Goal: Information Seeking & Learning: Learn about a topic

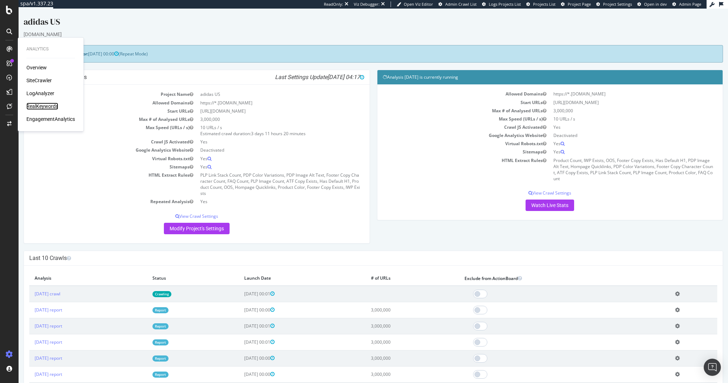
click at [38, 106] on div "RealKeywords" at bounding box center [42, 106] width 32 height 7
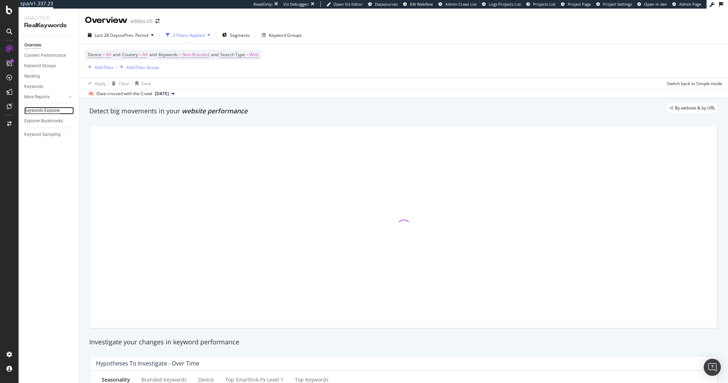
click at [45, 107] on div "Keywords Explorer" at bounding box center [42, 111] width 36 height 8
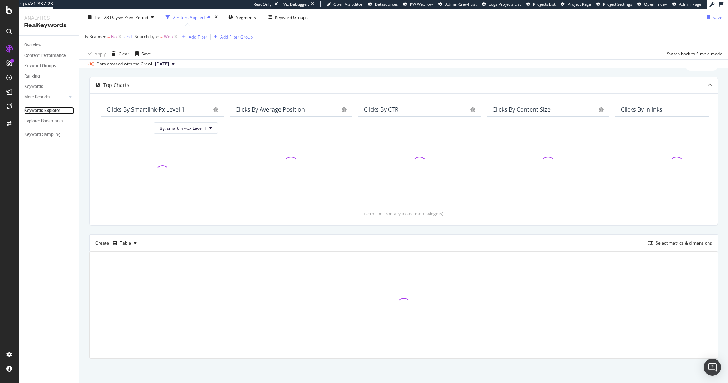
scroll to position [31, 0]
click at [317, 230] on div "Top Charts Clicks By smartlink-px Level 1 By: smartlink-px Level 1 Clicks By Av…" at bounding box center [403, 217] width 629 height 282
click at [121, 37] on icon at bounding box center [120, 36] width 6 height 7
click at [125, 37] on icon at bounding box center [126, 36] width 6 height 7
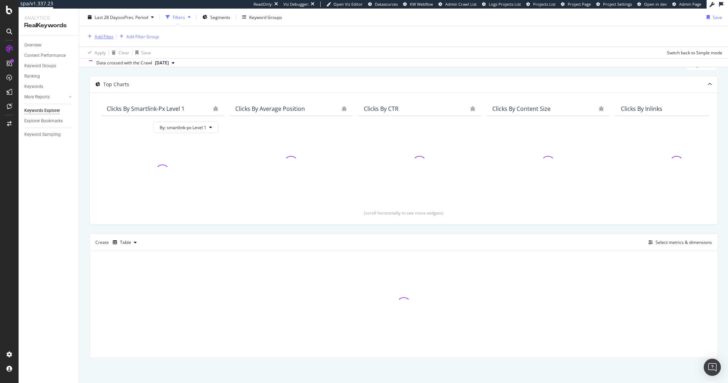
click at [99, 37] on div "Add Filter" at bounding box center [104, 36] width 19 height 6
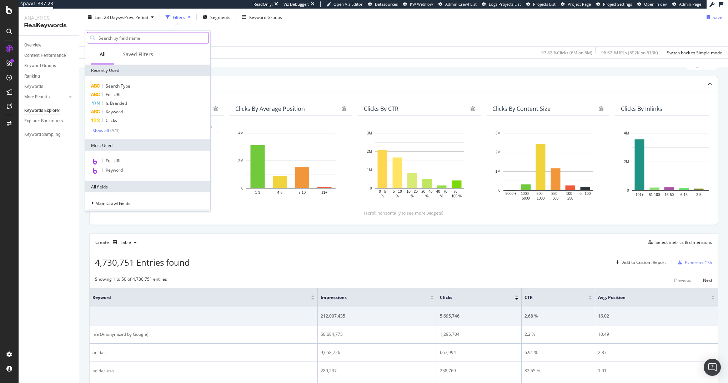
click at [146, 36] on input "text" at bounding box center [153, 38] width 111 height 11
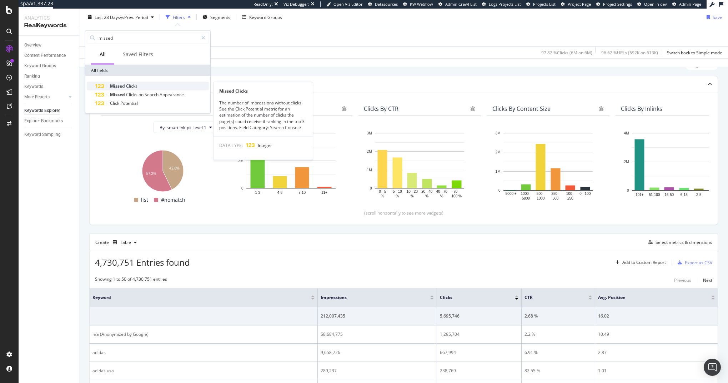
type input "missed"
click at [155, 86] on div "Missed Clicks" at bounding box center [152, 86] width 114 height 9
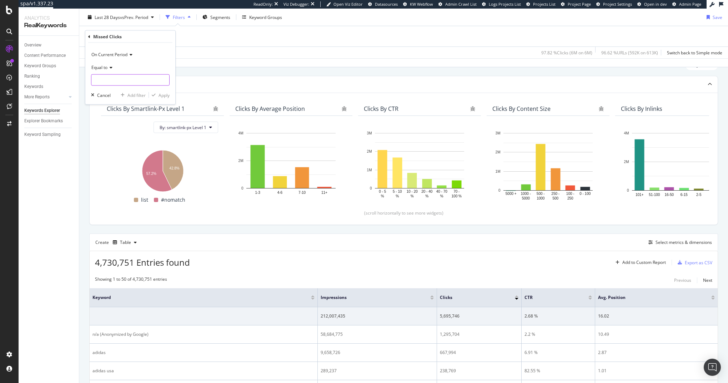
click at [138, 79] on input "number" at bounding box center [130, 79] width 79 height 11
click at [246, 76] on div "Top Charts Clicks By smartlink-px Level 1 By: smartlink-px Level 1 Hold CMD (⌘)…" at bounding box center [403, 150] width 629 height 149
click at [191, 38] on icon at bounding box center [189, 36] width 6 height 7
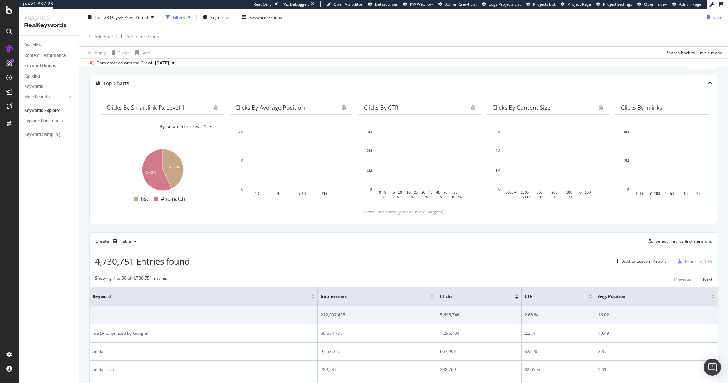
scroll to position [30, 0]
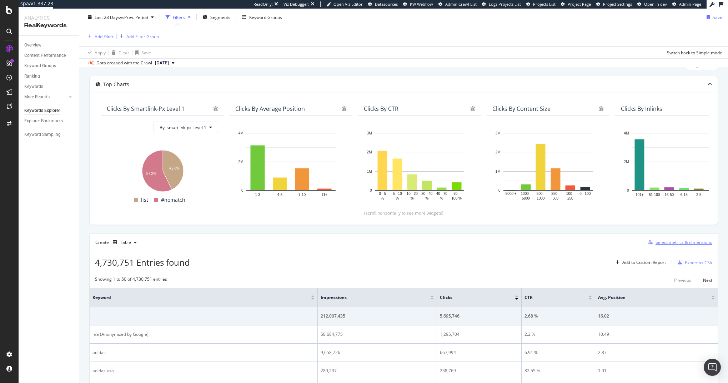
click at [679, 243] on div "Select metrics & dimensions" at bounding box center [684, 242] width 56 height 6
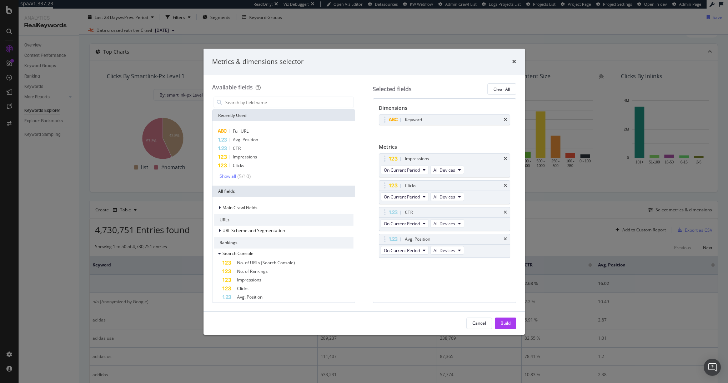
scroll to position [0, 0]
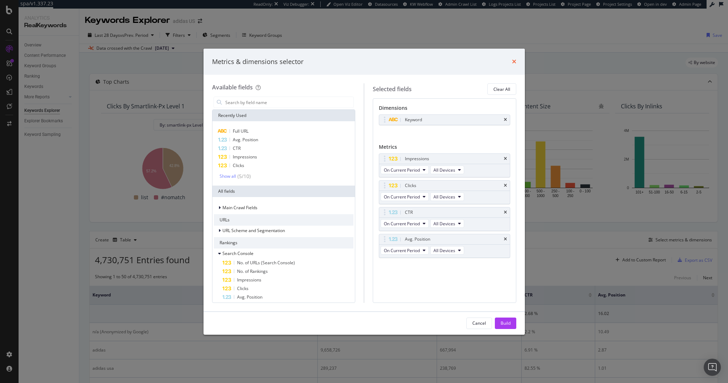
click at [514, 62] on icon "times" at bounding box center [514, 62] width 4 height 6
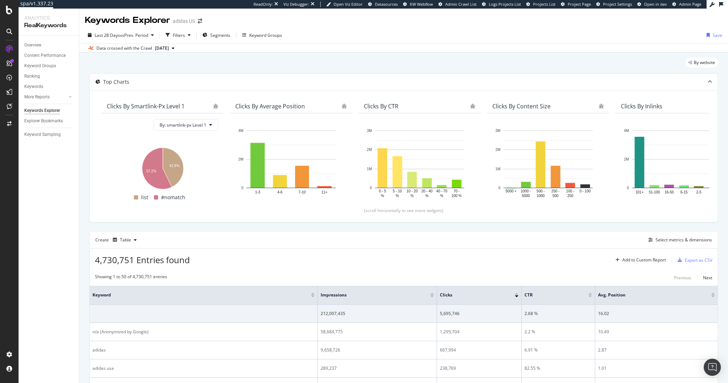
click at [178, 47] on button "[DATE]" at bounding box center [164, 48] width 25 height 9
click at [216, 48] on div "Data crossed with the Crawl [DATE]" at bounding box center [403, 48] width 649 height 9
click at [183, 39] on div "Filters" at bounding box center [178, 35] width 31 height 11
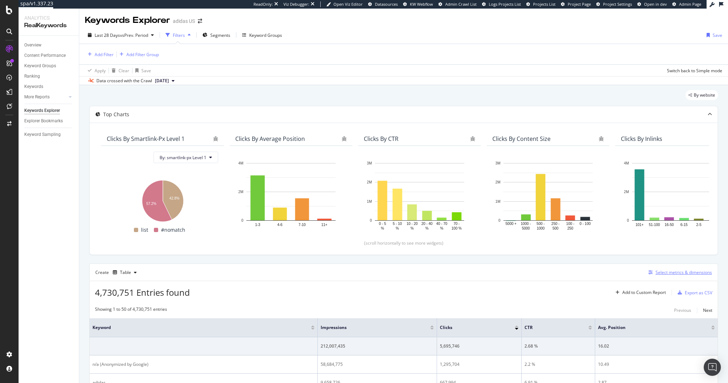
click at [678, 272] on div "Select metrics & dimensions" at bounding box center [684, 272] width 56 height 6
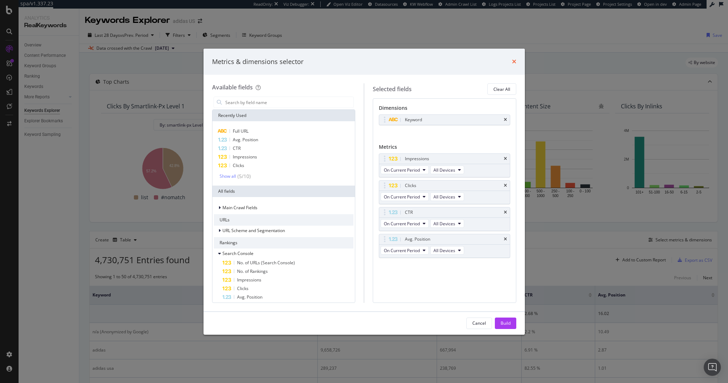
click at [513, 60] on icon "times" at bounding box center [514, 62] width 4 height 6
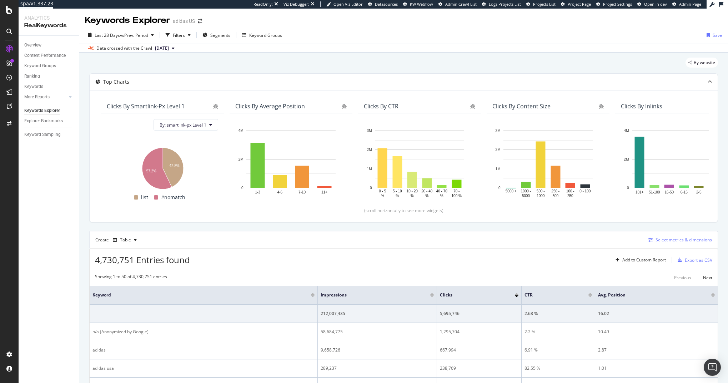
click at [672, 240] on div "Select metrics & dimensions" at bounding box center [684, 239] width 56 height 6
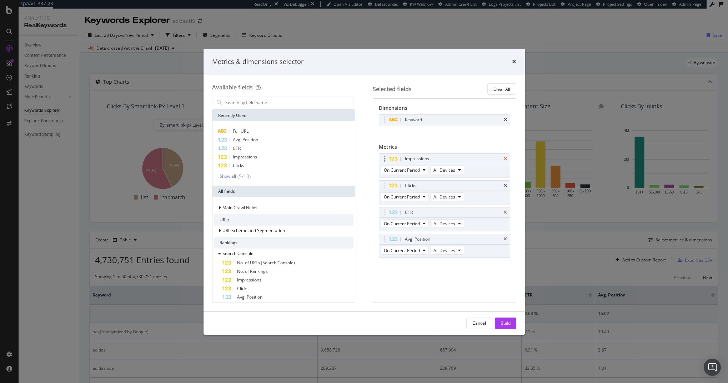
click at [507, 159] on icon "times" at bounding box center [505, 158] width 3 height 4
click at [507, 120] on icon "times" at bounding box center [505, 120] width 3 height 4
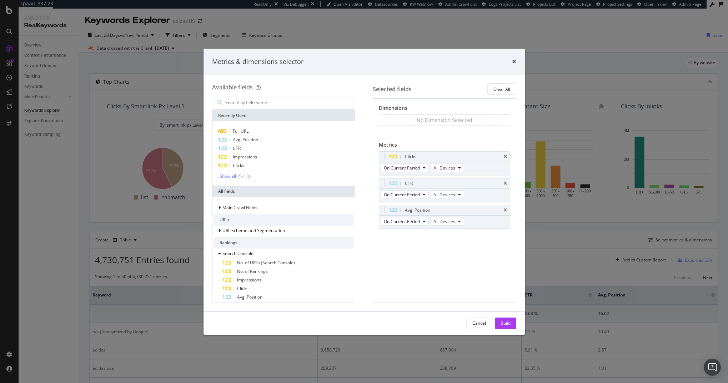
click at [249, 110] on div "Recently Used" at bounding box center [284, 115] width 143 height 11
click at [252, 103] on input "modal" at bounding box center [289, 102] width 129 height 11
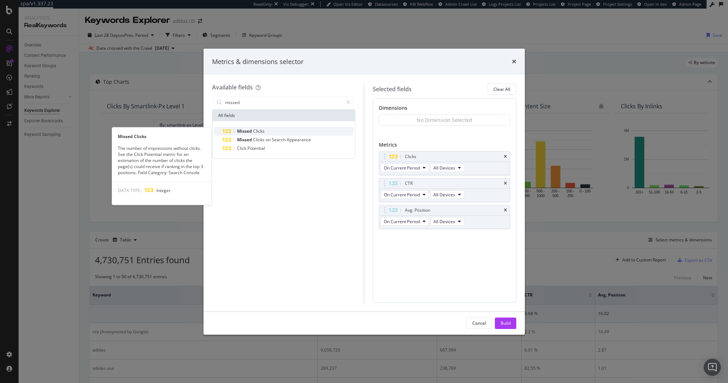
click at [256, 134] on span "Clicks" at bounding box center [258, 131] width 11 height 6
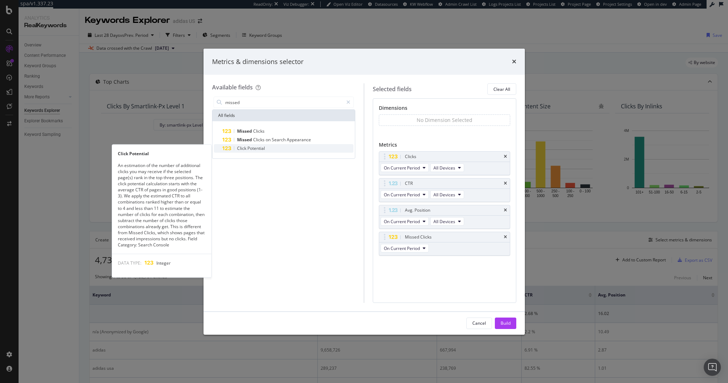
click at [251, 148] on span "Potential" at bounding box center [257, 148] width 18 height 6
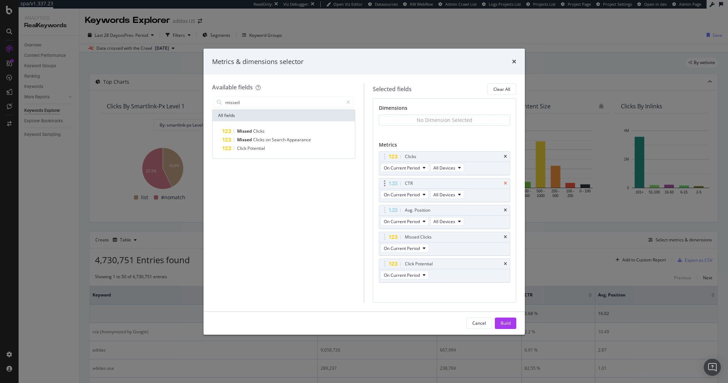
click at [504, 183] on icon "times" at bounding box center [505, 183] width 3 height 4
click at [500, 183] on div "Avg. Position" at bounding box center [453, 183] width 99 height 7
click at [505, 183] on icon "times" at bounding box center [505, 183] width 3 height 4
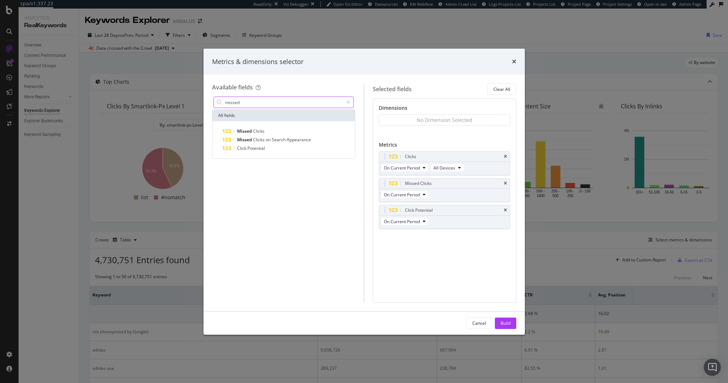
click at [233, 102] on input "missed" at bounding box center [284, 102] width 119 height 11
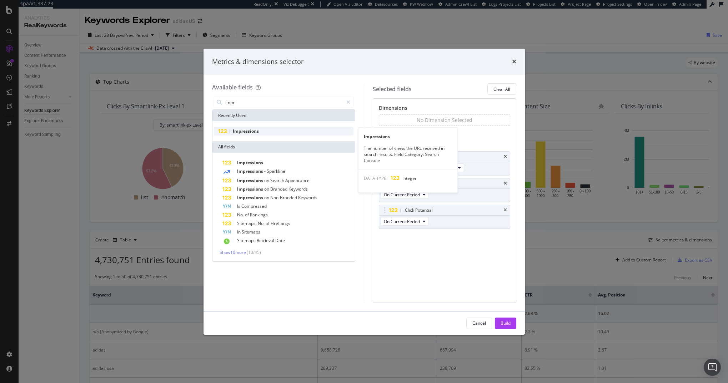
click at [246, 132] on span "Impressions" at bounding box center [246, 131] width 26 height 6
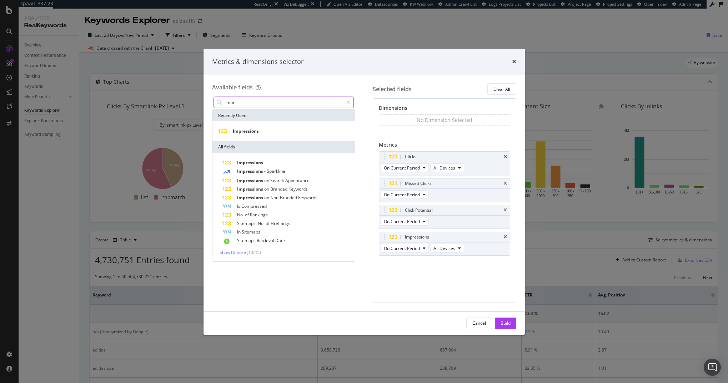
click at [244, 101] on input "impr" at bounding box center [284, 102] width 119 height 11
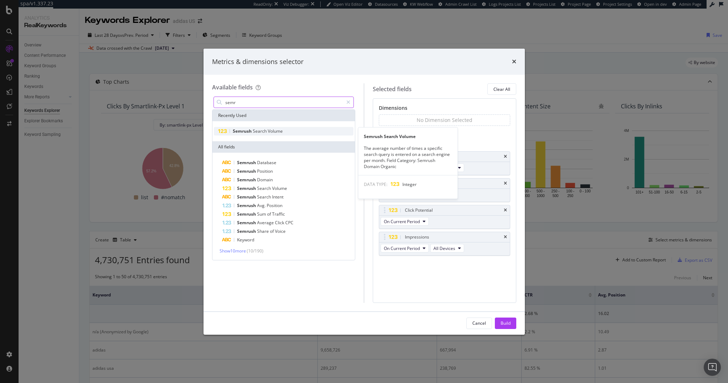
type input "semr"
click at [253, 134] on span "Search" at bounding box center [260, 131] width 15 height 6
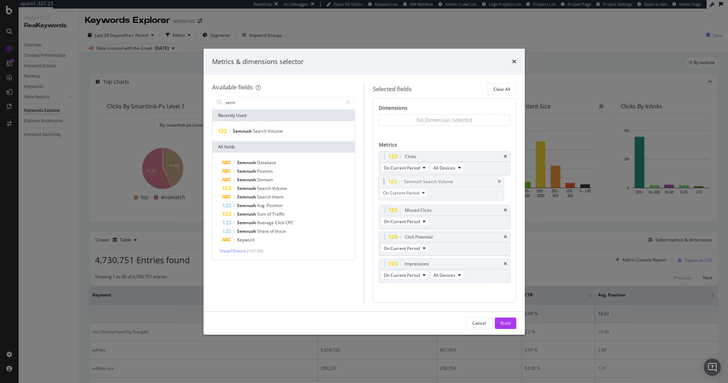
drag, startPoint x: 385, startPoint y: 264, endPoint x: 384, endPoint y: 181, distance: 82.2
click at [384, 181] on body "spa/v1.337.23 ReadOnly: Viz Debugger: Open Viz Editor Datasources KW Webflow Ad…" at bounding box center [364, 191] width 728 height 383
drag, startPoint x: 385, startPoint y: 262, endPoint x: 387, endPoint y: 209, distance: 53.3
click at [387, 209] on body "spa/v1.337.23 ReadOnly: Viz Debugger: Open Viz Editor Datasources KW Webflow Ad…" at bounding box center [364, 191] width 728 height 383
click at [502, 325] on div "Build" at bounding box center [506, 323] width 10 height 6
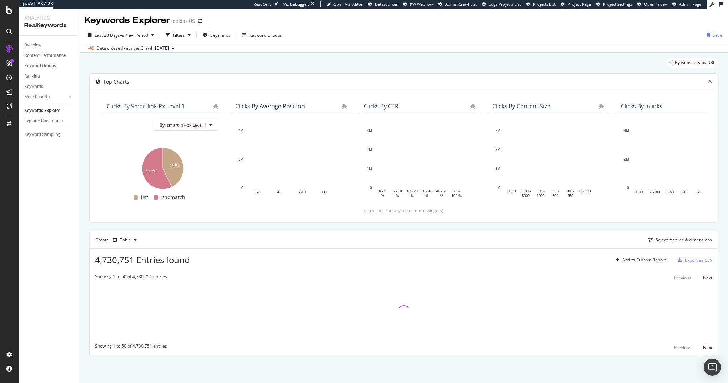
click at [382, 226] on div "Top Charts Clicks By smartlink-px Level 1 By: smartlink-px Level 1 Hold CMD (⌘)…" at bounding box center [403, 214] width 629 height 282
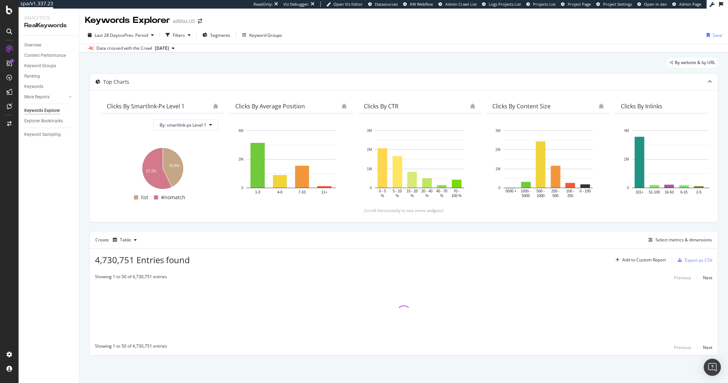
click at [382, 226] on div "Top Charts Clicks By smartlink-px Level 1 By: smartlink-px Level 1 Hold CMD (⌘)…" at bounding box center [403, 214] width 629 height 282
click at [387, 226] on div "Top Charts Clicks By smartlink-px Level 1 By: smartlink-px Level 1 Hold CMD (⌘)…" at bounding box center [403, 214] width 629 height 282
click at [663, 238] on div "Select metrics & dimensions" at bounding box center [684, 239] width 56 height 6
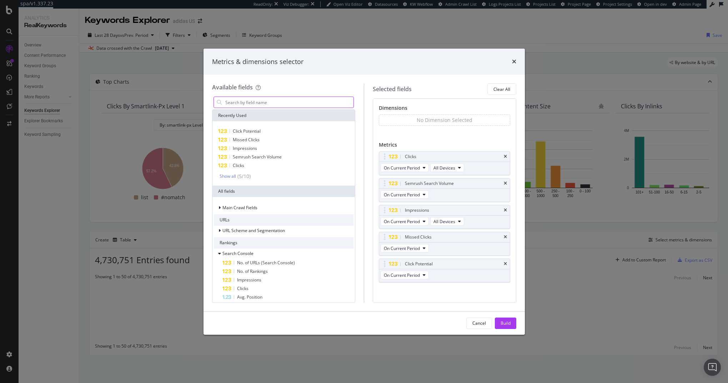
click at [269, 101] on input "modal" at bounding box center [289, 102] width 129 height 11
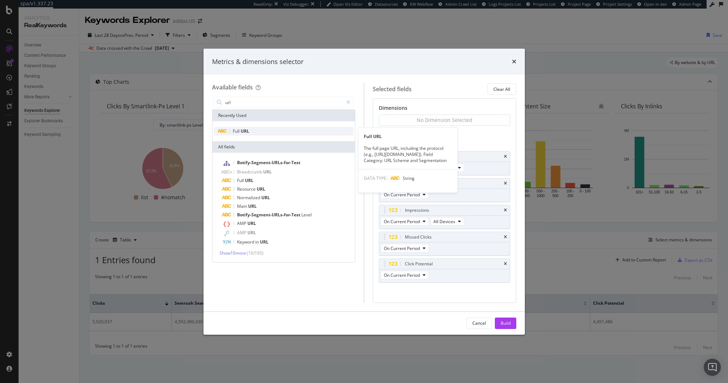
type input "url"
click at [264, 131] on div "Full URL" at bounding box center [284, 131] width 140 height 9
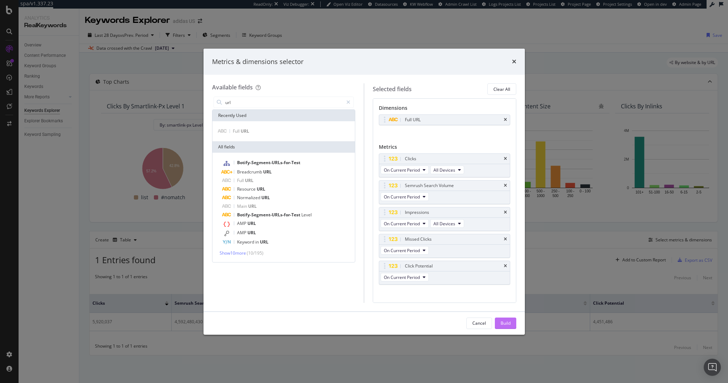
click at [501, 324] on div "Build" at bounding box center [506, 323] width 10 height 6
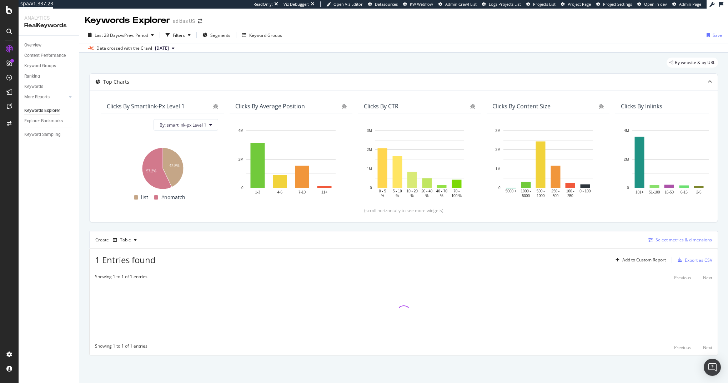
click at [695, 240] on div "Select metrics & dimensions" at bounding box center [684, 239] width 56 height 6
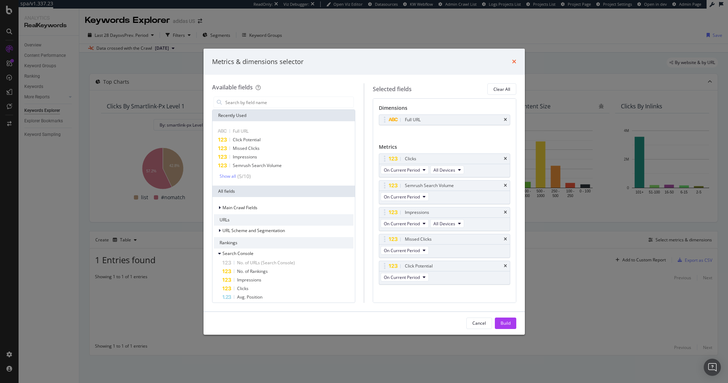
click at [515, 60] on icon "times" at bounding box center [514, 62] width 4 height 6
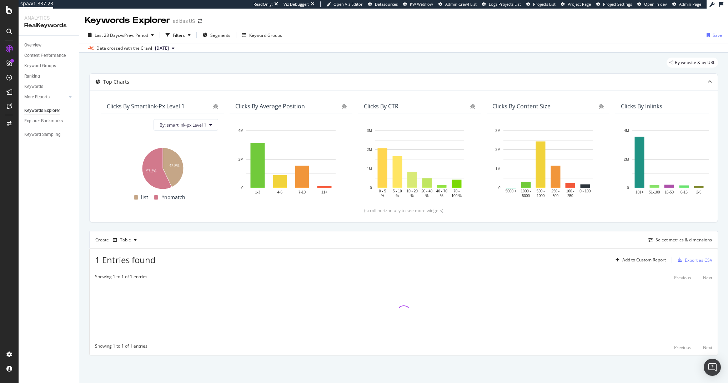
click at [433, 226] on div "Top Charts Clicks By smartlink-px Level 1 By: smartlink-px Level 1 Hold CMD (⌘)…" at bounding box center [403, 214] width 629 height 282
click at [433, 228] on div "Top Charts Clicks By smartlink-px Level 1 By: smartlink-px Level 1 Hold CMD (⌘)…" at bounding box center [403, 214] width 629 height 282
click at [118, 36] on span "Last 28 Days" at bounding box center [107, 35] width 25 height 6
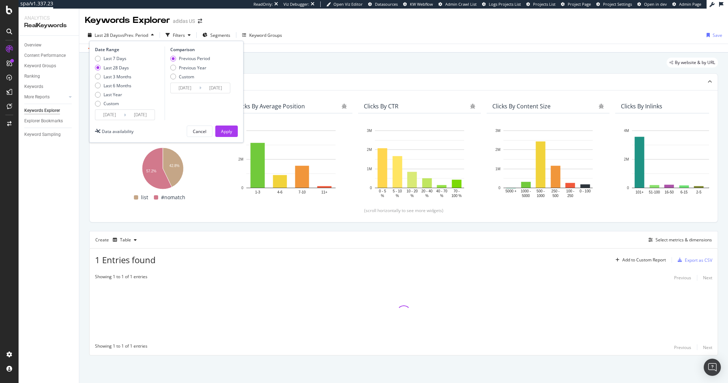
click at [113, 114] on input "[DATE]" at bounding box center [109, 115] width 29 height 10
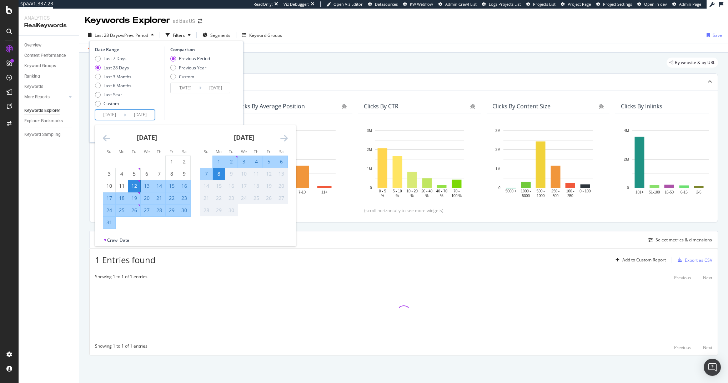
click at [190, 106] on div "Comparison Previous Period Previous Year Custom [DATE] Navigate forward to inte…" at bounding box center [199, 83] width 68 height 74
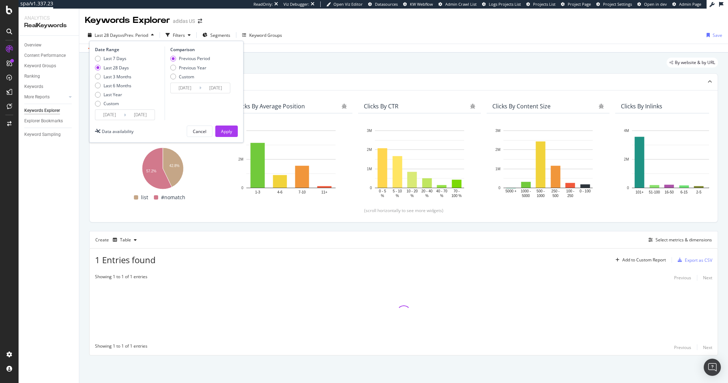
click at [105, 114] on input "[DATE]" at bounding box center [109, 115] width 29 height 10
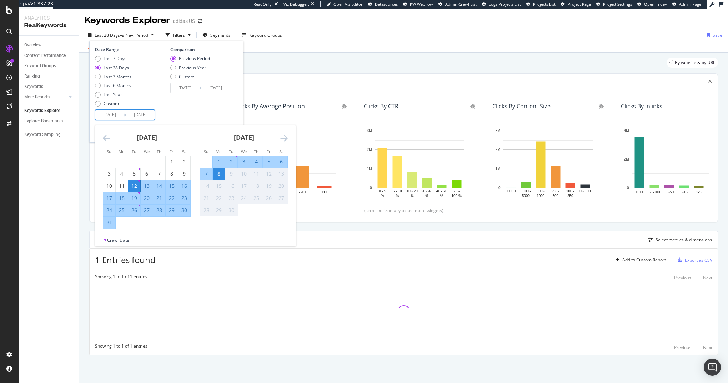
click at [177, 106] on div "Comparison Previous Period Previous Year Custom [DATE] Navigate forward to inte…" at bounding box center [199, 83] width 68 height 74
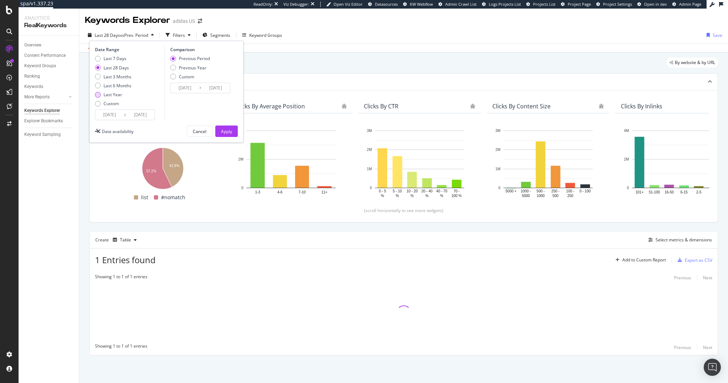
click at [114, 94] on div "Last Year" at bounding box center [113, 94] width 19 height 6
type input "[DATE]"
click at [230, 130] on div "Apply" at bounding box center [226, 131] width 11 height 6
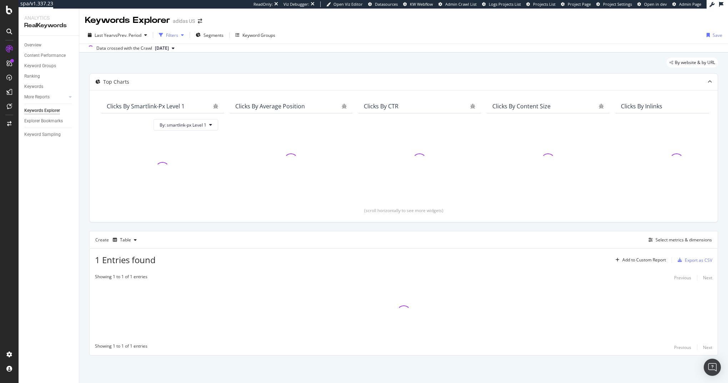
click at [182, 35] on div "button" at bounding box center [182, 35] width 9 height 4
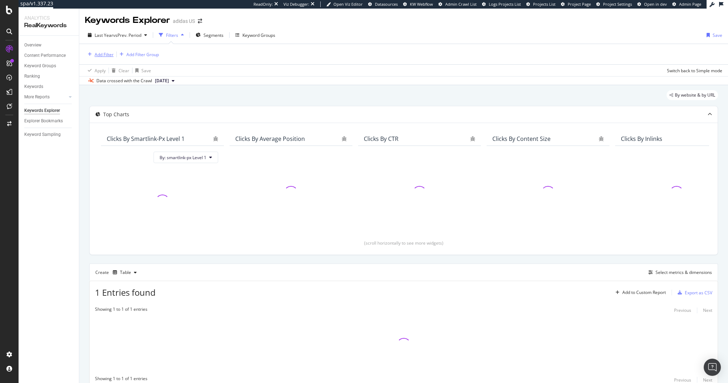
click at [100, 57] on div "Add Filter" at bounding box center [104, 54] width 19 height 6
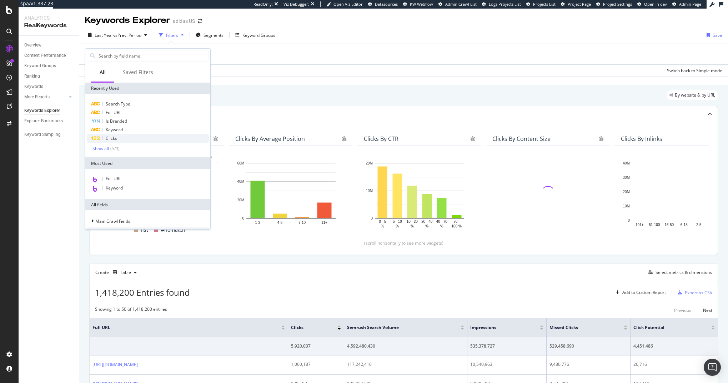
click at [120, 140] on div "Clicks" at bounding box center [148, 138] width 122 height 9
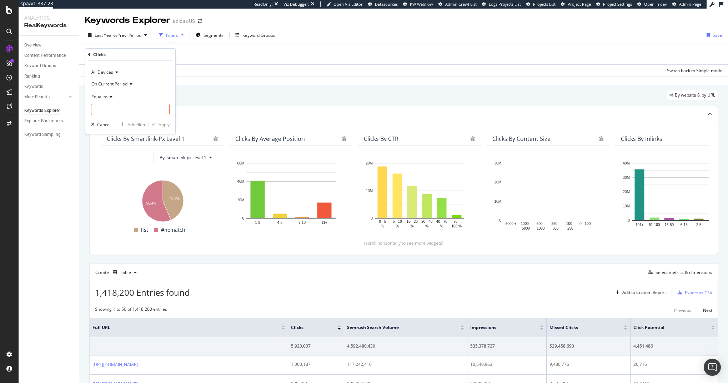
click at [110, 97] on icon at bounding box center [110, 97] width 5 height 4
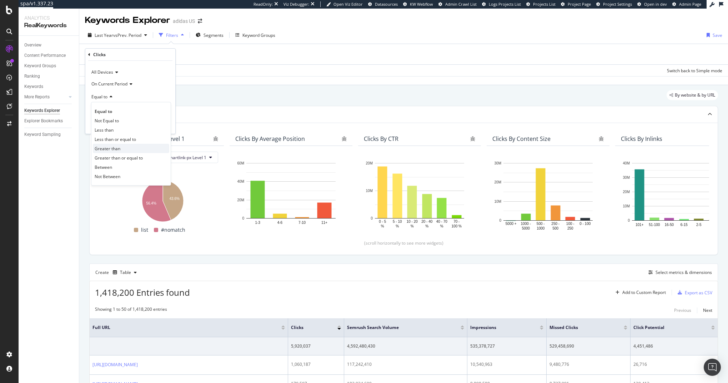
click at [113, 145] on span "Greater than" at bounding box center [108, 148] width 26 height 6
click at [120, 109] on input "number" at bounding box center [130, 109] width 79 height 11
type input "1"
type input "5"
click at [164, 126] on div "Apply" at bounding box center [164, 124] width 11 height 6
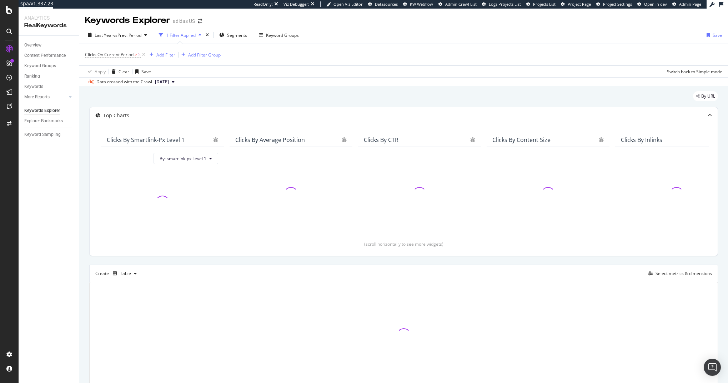
click at [206, 98] on div "By URL" at bounding box center [403, 99] width 629 height 16
click at [209, 94] on div "By URL" at bounding box center [403, 99] width 629 height 16
click at [170, 57] on div "Add Filter" at bounding box center [165, 55] width 19 height 6
click at [318, 95] on div "By URL" at bounding box center [403, 99] width 629 height 16
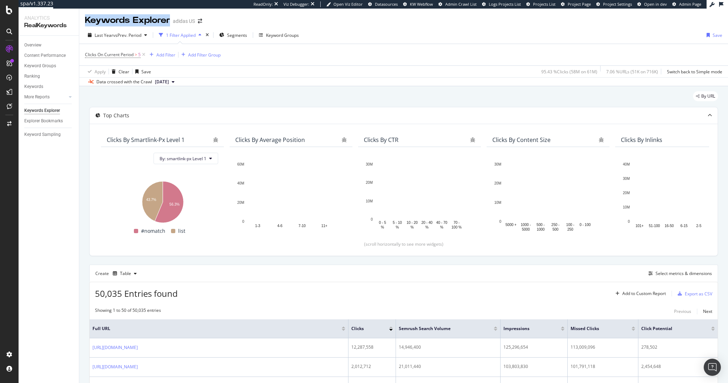
drag, startPoint x: 84, startPoint y: 23, endPoint x: 169, endPoint y: 22, distance: 84.7
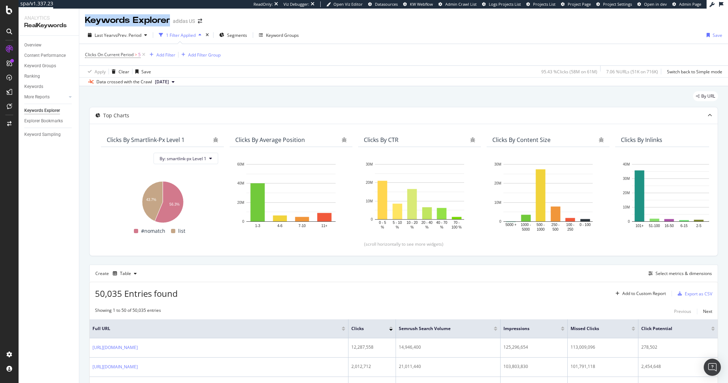
click at [169, 22] on div "Keywords Explorer adidas US" at bounding box center [403, 18] width 649 height 18
click at [196, 93] on div "By URL" at bounding box center [403, 99] width 629 height 16
click at [224, 33] on icon "button" at bounding box center [221, 35] width 5 height 4
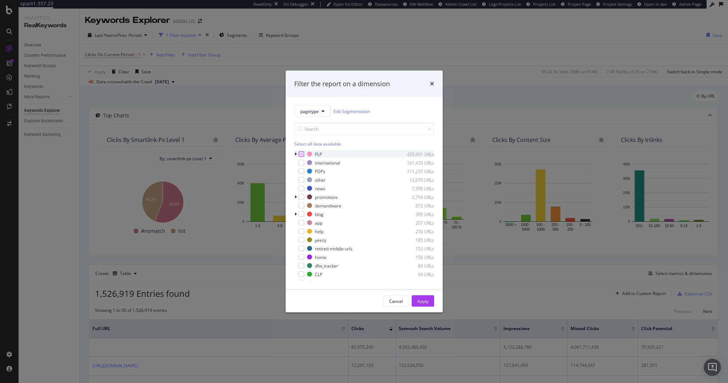
click at [303, 155] on div "modal" at bounding box center [302, 154] width 6 height 6
click at [429, 301] on button "Apply" at bounding box center [423, 300] width 23 height 11
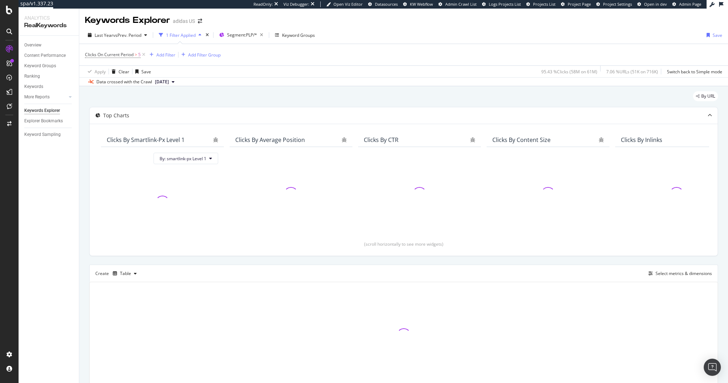
click at [186, 95] on div "By URL" at bounding box center [403, 99] width 629 height 16
click at [185, 96] on div "By URL" at bounding box center [403, 99] width 629 height 16
click at [276, 103] on div "By URL" at bounding box center [403, 99] width 629 height 16
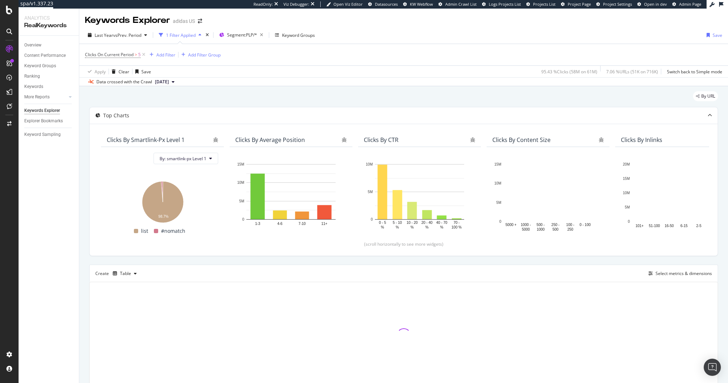
click at [276, 103] on div "By URL" at bounding box center [403, 99] width 629 height 16
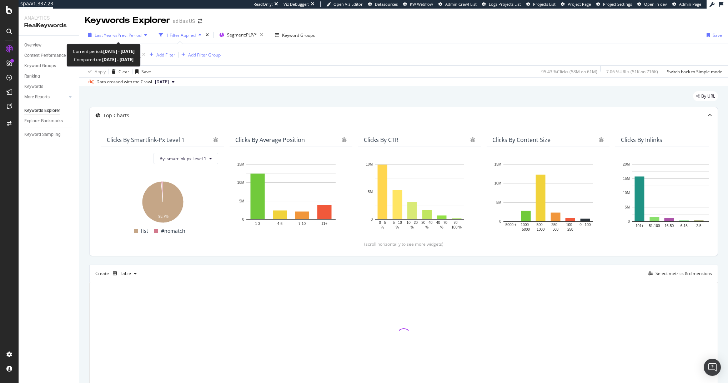
click at [117, 34] on span "vs Prev. Period" at bounding box center [127, 35] width 28 height 6
click at [359, 94] on div "By URL" at bounding box center [403, 99] width 629 height 16
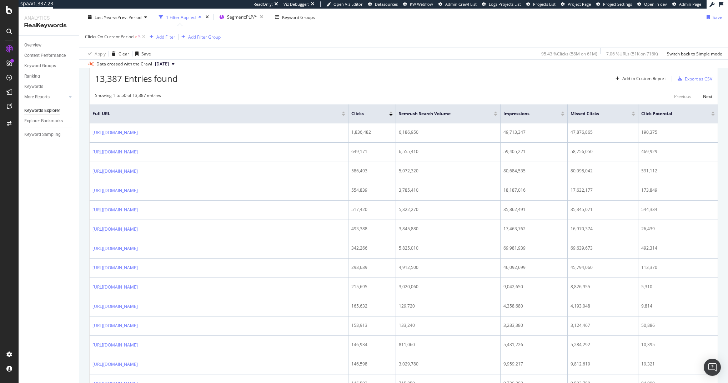
scroll to position [212, 0]
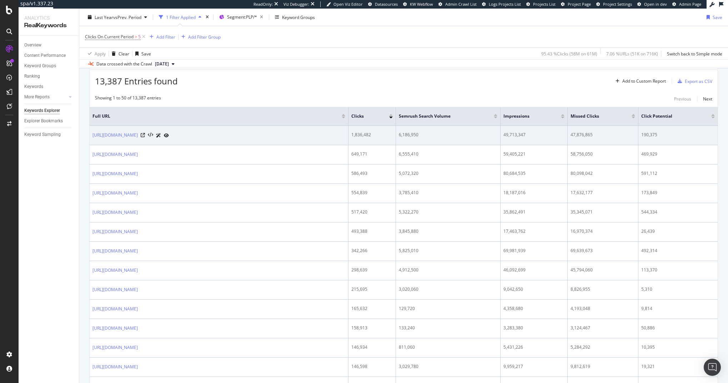
click at [579, 135] on div "47,876,865" at bounding box center [603, 134] width 65 height 6
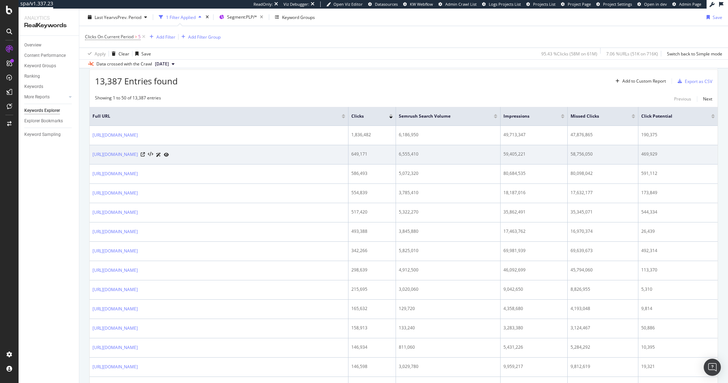
click at [585, 155] on div "58,756,050" at bounding box center [603, 154] width 65 height 6
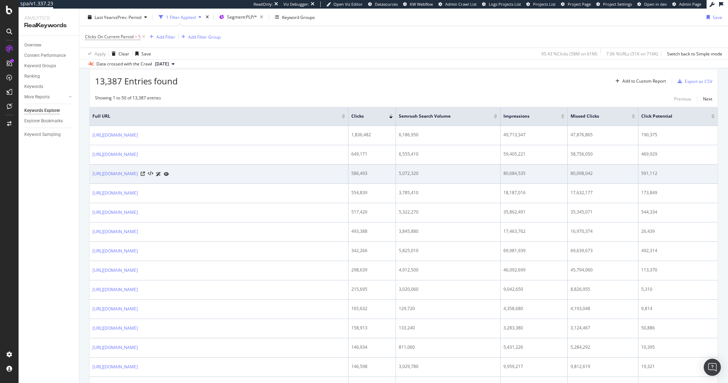
click at [582, 172] on div "80,098,042" at bounding box center [603, 173] width 65 height 6
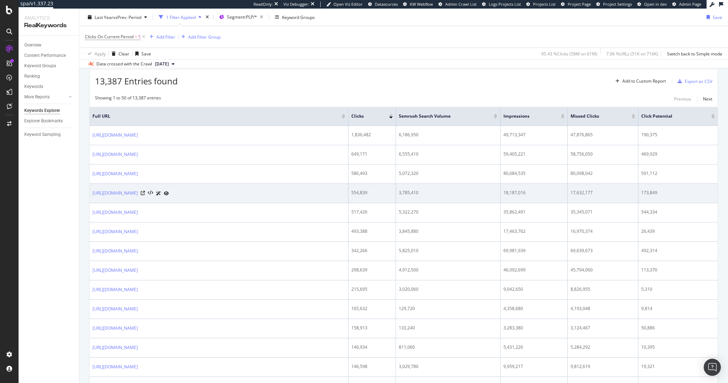
click at [583, 193] on div "17,632,177" at bounding box center [603, 192] width 65 height 6
click at [582, 193] on div "17,632,177" at bounding box center [603, 192] width 65 height 6
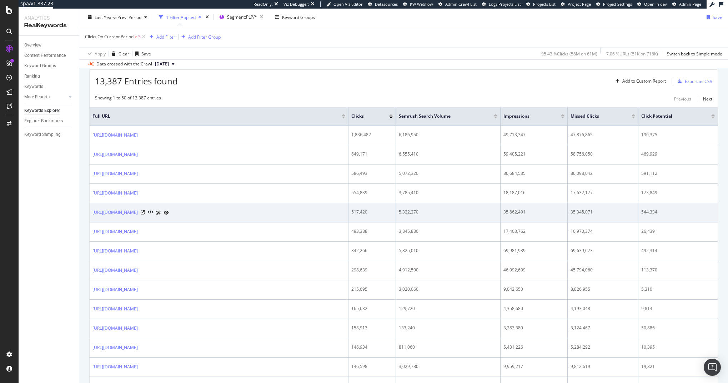
click at [585, 213] on div "35,345,071" at bounding box center [603, 212] width 65 height 6
click at [588, 221] on td "35,345,071" at bounding box center [603, 212] width 71 height 19
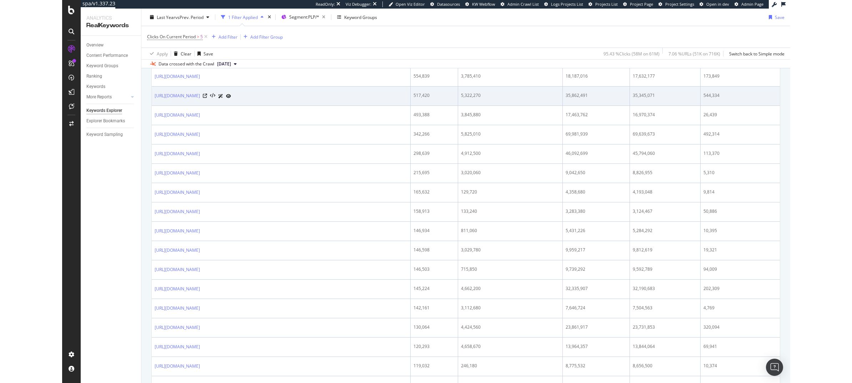
scroll to position [0, 0]
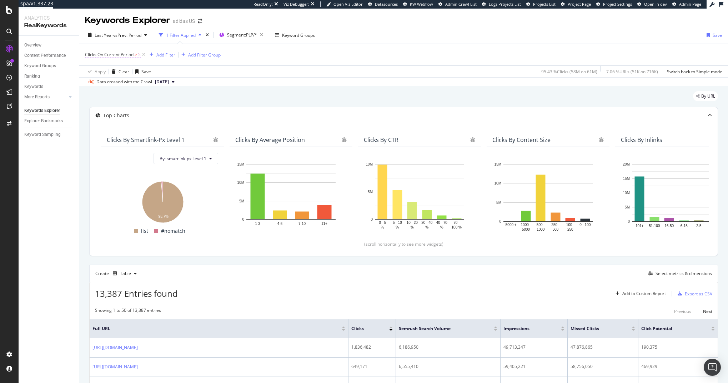
click at [121, 54] on span "Clicks On Current Period" at bounding box center [109, 54] width 49 height 6
click at [303, 52] on div "Clicks On Current Period > 5 Add Filter Add Filter Group" at bounding box center [404, 54] width 638 height 21
click at [266, 35] on icon "button" at bounding box center [261, 35] width 9 height 10
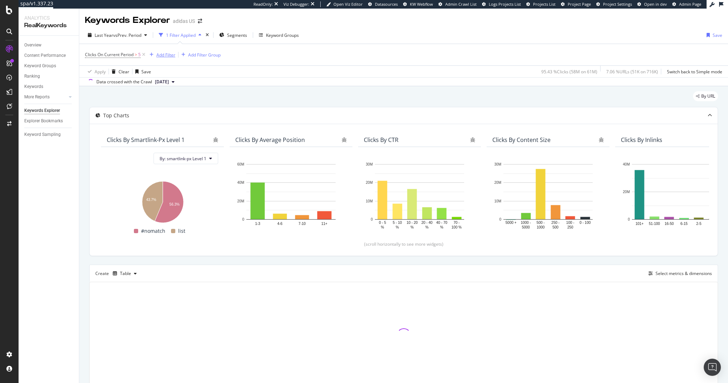
click at [170, 56] on div "Add Filter" at bounding box center [165, 55] width 19 height 6
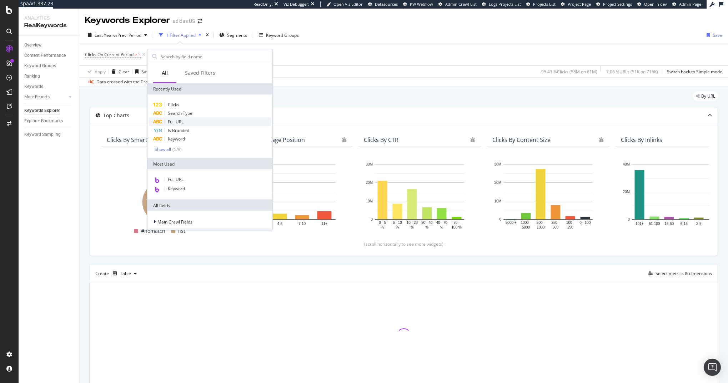
click at [182, 122] on span "Full URL" at bounding box center [176, 122] width 16 height 6
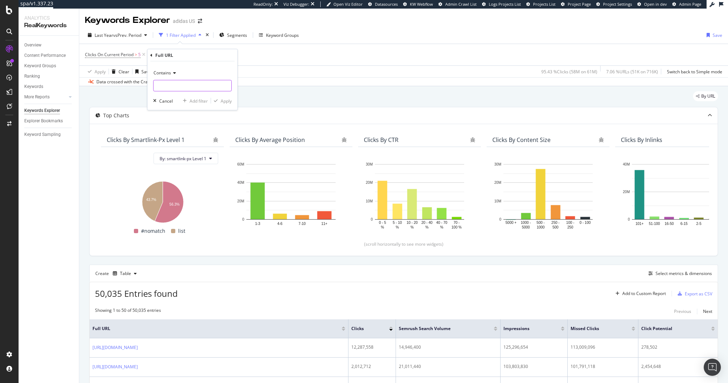
click at [178, 85] on input "text" at bounding box center [193, 85] width 78 height 11
click at [367, 93] on div "By URL" at bounding box center [403, 99] width 629 height 16
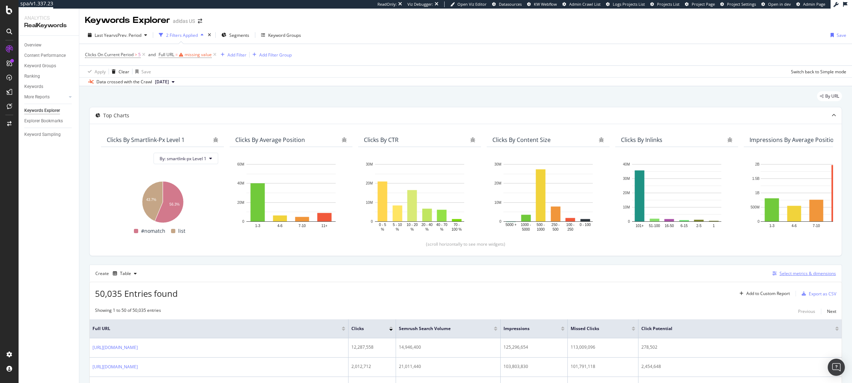
click at [728, 271] on div "Select metrics & dimensions" at bounding box center [808, 273] width 56 height 6
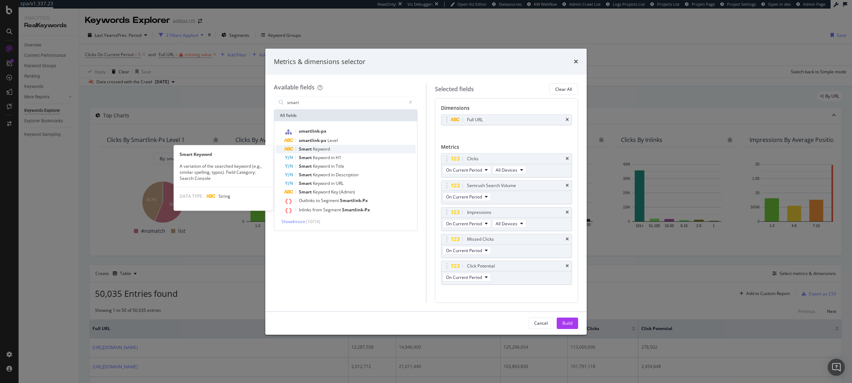
type input "smart"
click at [311, 151] on span "Smart" at bounding box center [306, 149] width 14 height 6
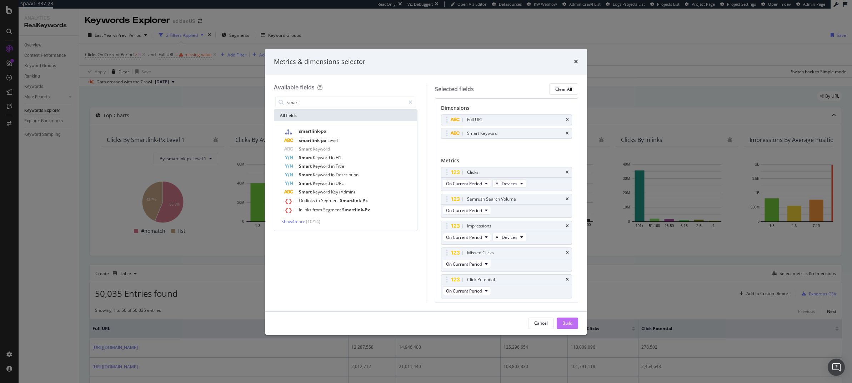
click at [570, 322] on div "Build" at bounding box center [568, 323] width 10 height 6
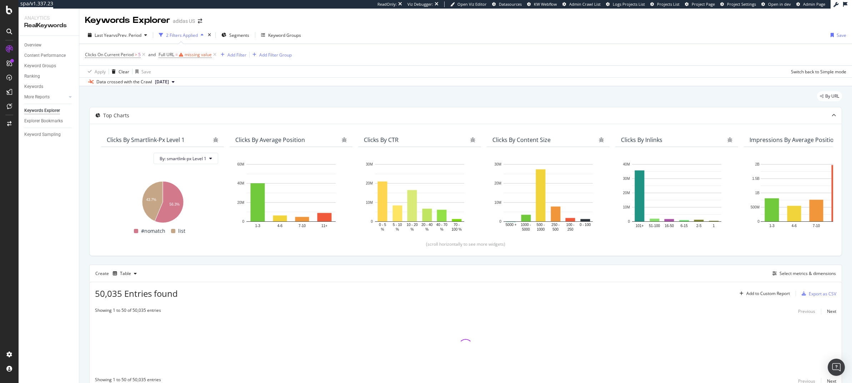
click at [470, 263] on div "Top Charts Clicks By smartlink-px Level 1 By: smartlink-px Level 1 Hold CMD (⌘)…" at bounding box center [465, 248] width 753 height 282
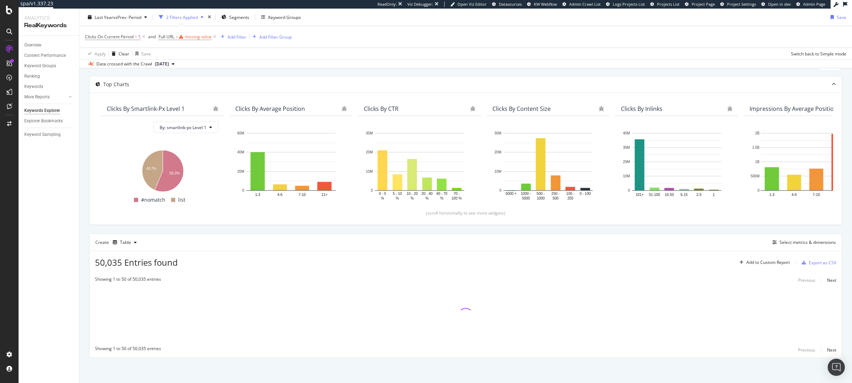
scroll to position [31, 0]
click at [469, 230] on div "Top Charts Clicks By smartlink-px Level 1 By: smartlink-px Level 1 Hold CMD (⌘)…" at bounding box center [465, 217] width 753 height 282
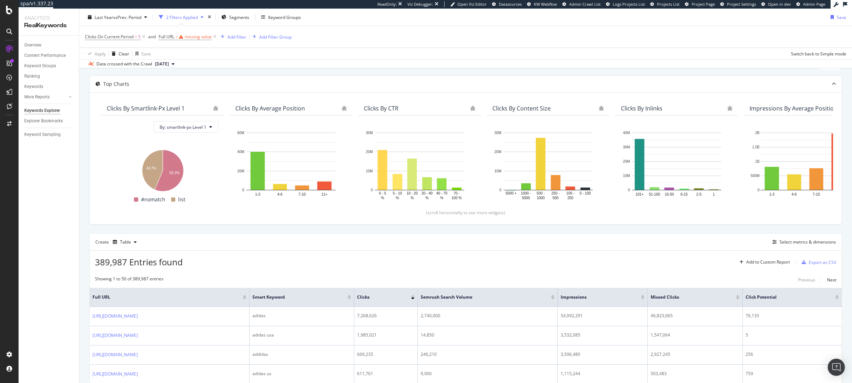
click at [469, 234] on div "Create Table Select metrics & dimensions" at bounding box center [465, 241] width 753 height 17
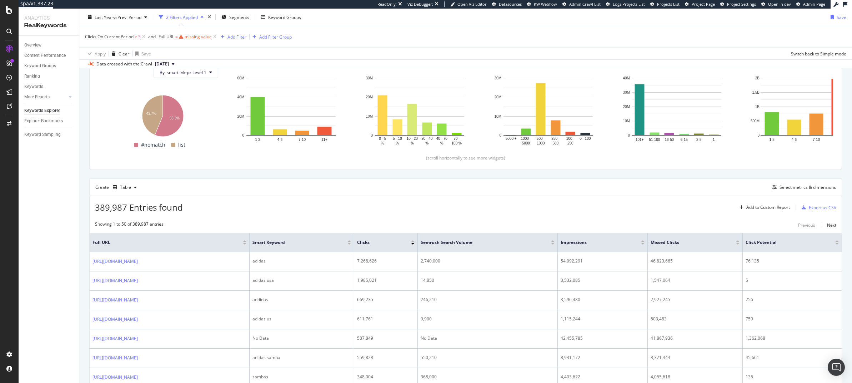
scroll to position [111, 0]
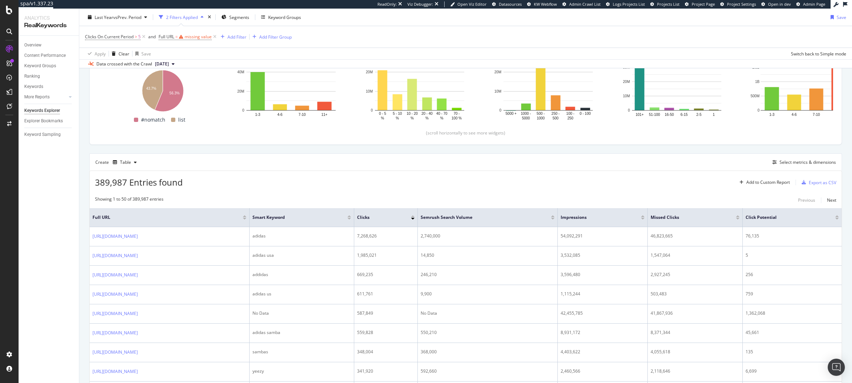
click at [535, 157] on div "Create Table Select metrics & dimensions" at bounding box center [465, 161] width 753 height 17
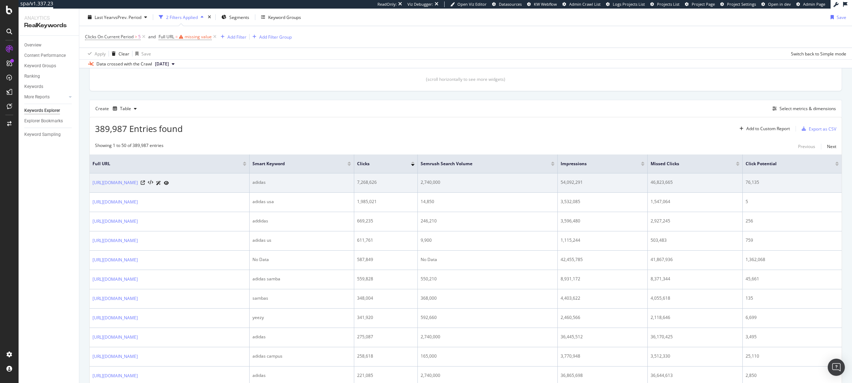
scroll to position [263, 0]
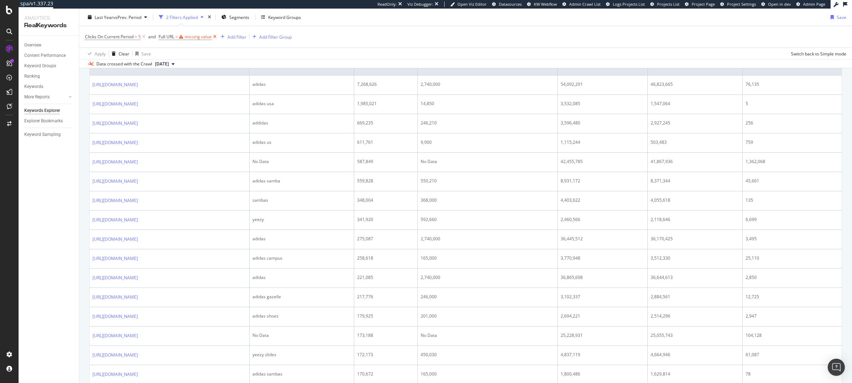
click at [217, 37] on icon at bounding box center [215, 36] width 6 height 7
click at [163, 36] on div "Add Filter" at bounding box center [165, 37] width 19 height 6
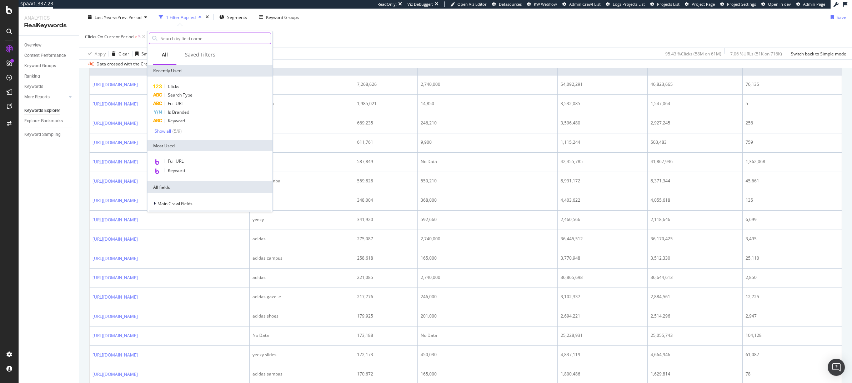
click at [187, 42] on input "text" at bounding box center [215, 38] width 111 height 11
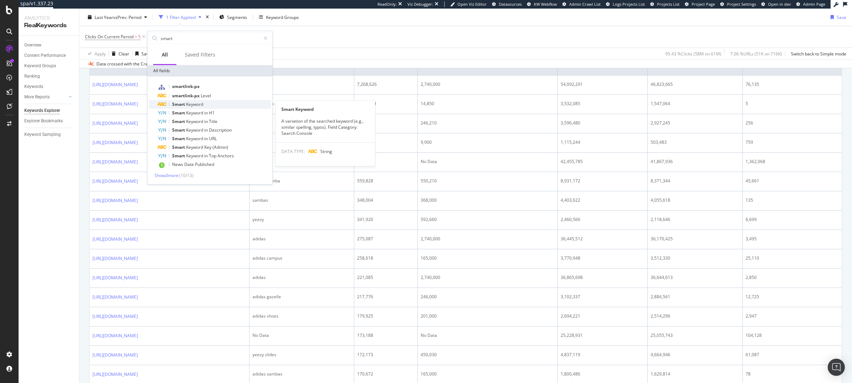
type input "smart"
click at [201, 105] on span "Keyword" at bounding box center [194, 104] width 17 height 6
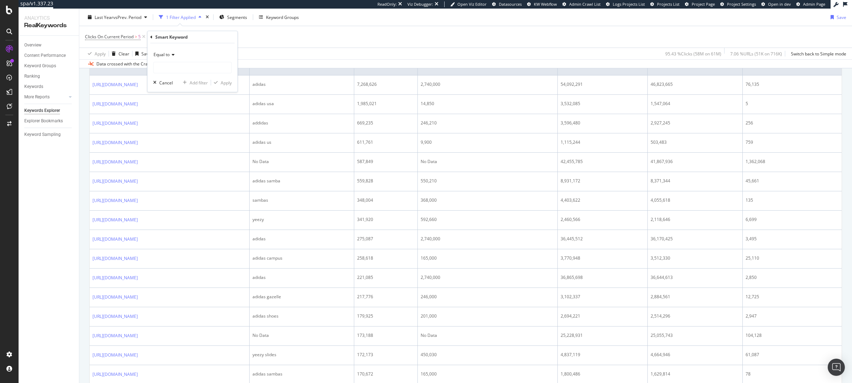
click at [175, 51] on div "Equal to" at bounding box center [192, 54] width 79 height 11
click at [180, 132] on span "Doesn't contain" at bounding box center [172, 134] width 31 height 6
click at [172, 65] on input "text" at bounding box center [193, 67] width 78 height 11
type input "adidas"
click at [225, 85] on div "Apply" at bounding box center [226, 83] width 11 height 6
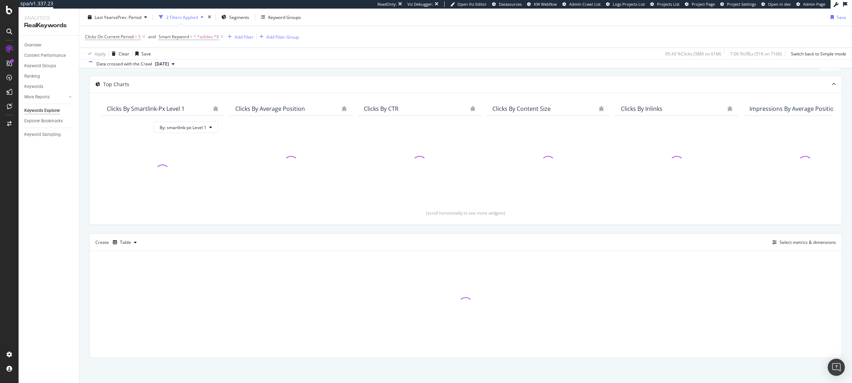
scroll to position [31, 0]
click at [428, 229] on div "Top Charts Clicks By smartlink-px Level 1 By: smartlink-px Level 1 Clicks By Av…" at bounding box center [465, 217] width 753 height 282
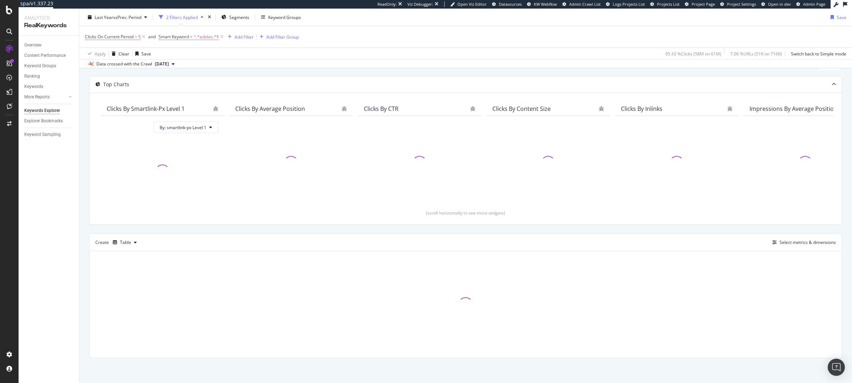
click at [428, 229] on div "Top Charts Clicks By smartlink-px Level 1 By: smartlink-px Level 1 Clicks By Av…" at bounding box center [465, 217] width 753 height 282
click at [428, 228] on div "Top Charts Clicks By smartlink-px Level 1 By: smartlink-px Level 1 Clicks By Av…" at bounding box center [465, 217] width 753 height 282
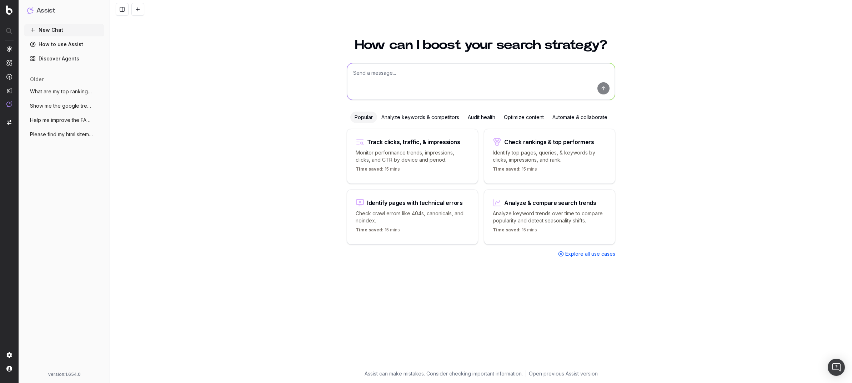
click at [403, 79] on textarea at bounding box center [481, 81] width 268 height 36
click at [372, 75] on textarea at bounding box center [481, 81] width 268 height 36
